Goal: Find specific fact: Find specific fact

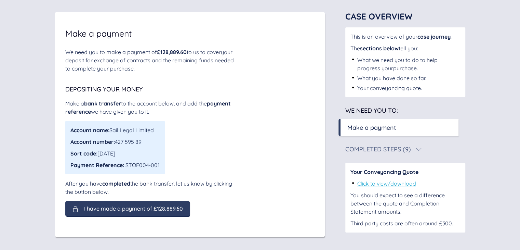
scroll to position [40, 0]
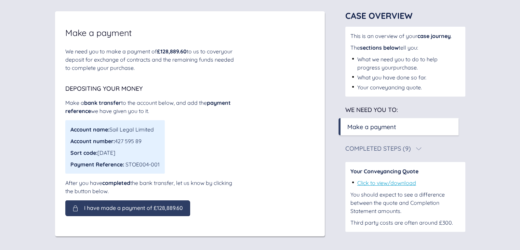
click at [183, 53] on span "£128,889.60" at bounding box center [172, 51] width 30 height 7
drag, startPoint x: 157, startPoint y: 129, endPoint x: 112, endPoint y: 130, distance: 45.5
click at [112, 130] on div "Account name: Sail Legal Limited" at bounding box center [114, 129] width 89 height 8
copy div "Sail Legal Limited"
drag, startPoint x: 126, startPoint y: 151, endPoint x: 100, endPoint y: 155, distance: 26.2
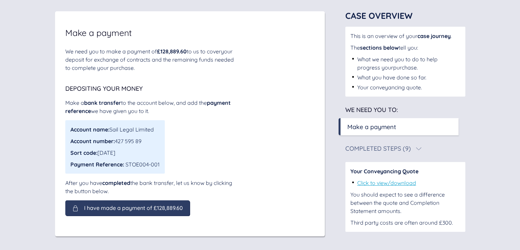
click at [100, 155] on div "Sort code: [DATE]" at bounding box center [114, 152] width 89 height 8
copy div "[DATE]"
drag, startPoint x: 145, startPoint y: 140, endPoint x: 116, endPoint y: 141, distance: 28.7
click at [116, 141] on div "Account number: 427 595 89" at bounding box center [114, 141] width 89 height 8
copy div "427 595 89"
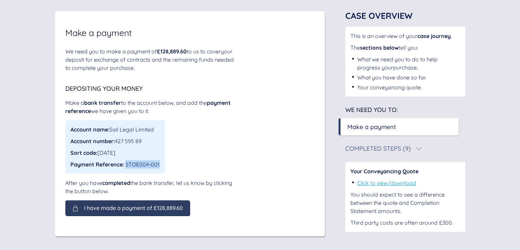
drag, startPoint x: 160, startPoint y: 165, endPoint x: 125, endPoint y: 163, distance: 34.9
click at [125, 163] on div "Account name: Sail Legal Limited Account number: 427 595 89 Sort code: [DATE] P…" at bounding box center [114, 146] width 99 height 53
copy div "STOE004-001"
